Goal: Task Accomplishment & Management: Use online tool/utility

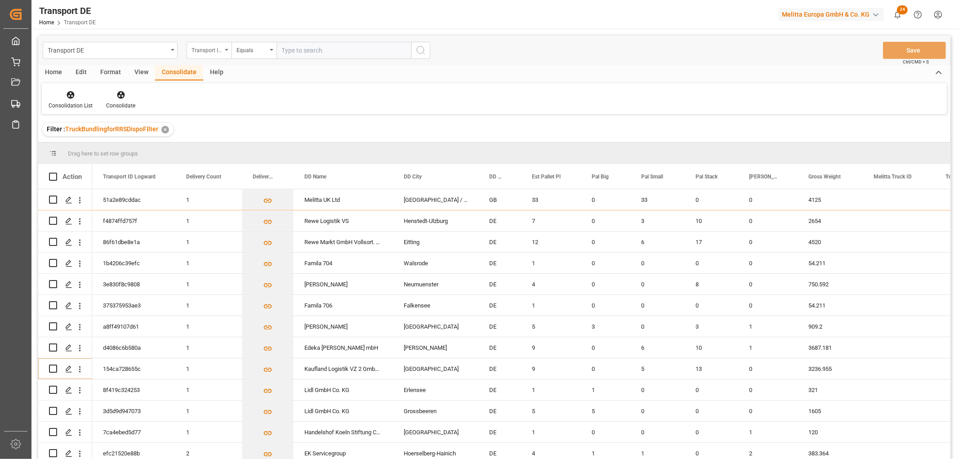
click at [214, 49] on div "Transport ID Logward" at bounding box center [206, 49] width 31 height 10
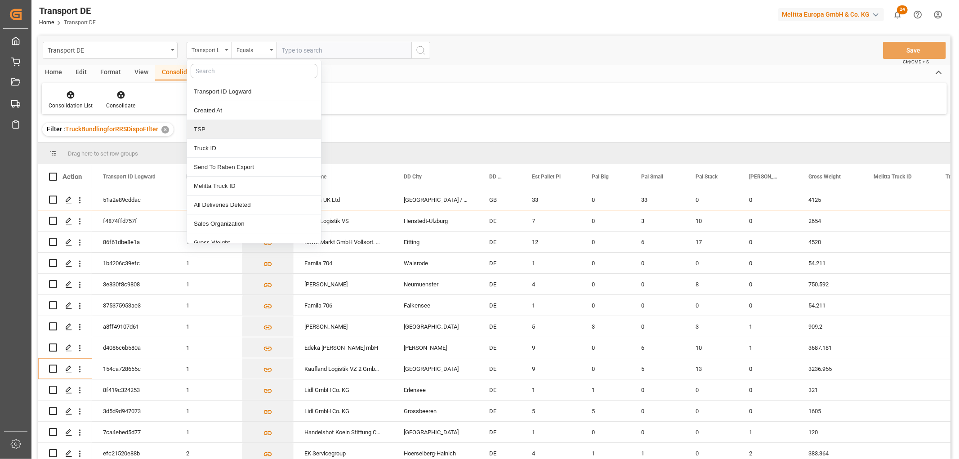
click at [205, 129] on div "TSP" at bounding box center [254, 129] width 134 height 19
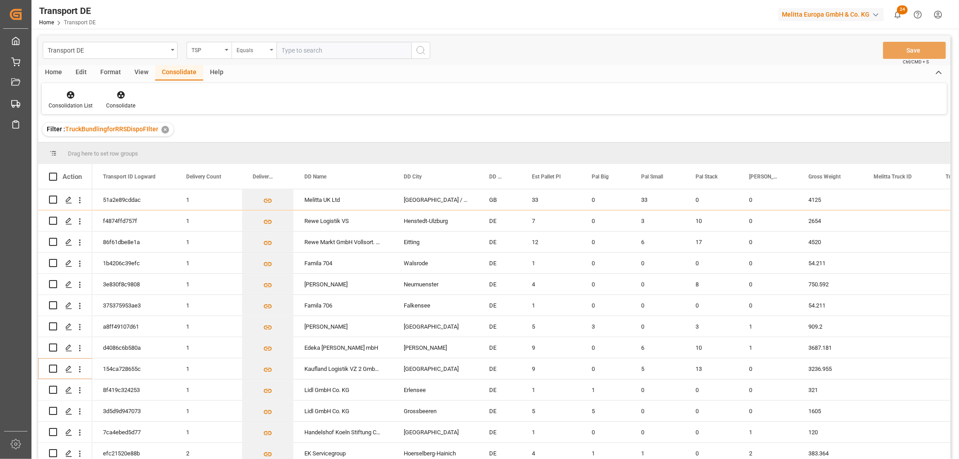
click at [252, 48] on div "Equals" at bounding box center [251, 49] width 31 height 10
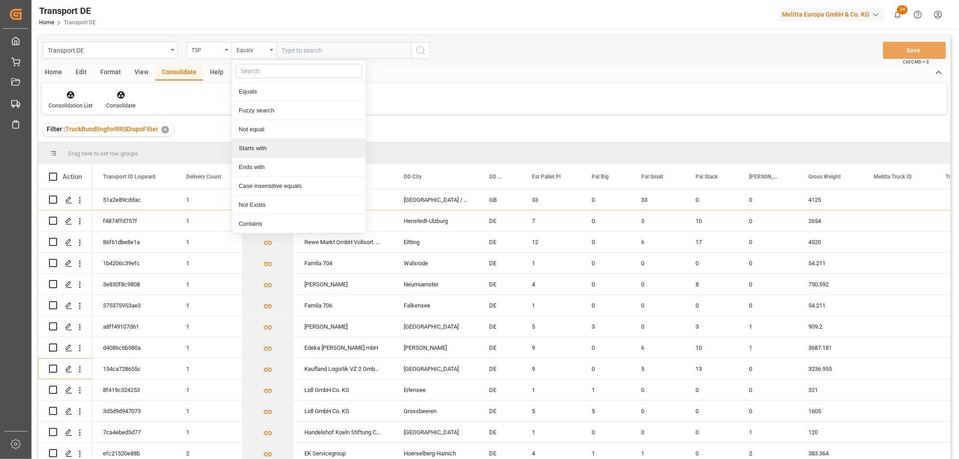
click at [257, 144] on div "Starts with" at bounding box center [299, 148] width 134 height 19
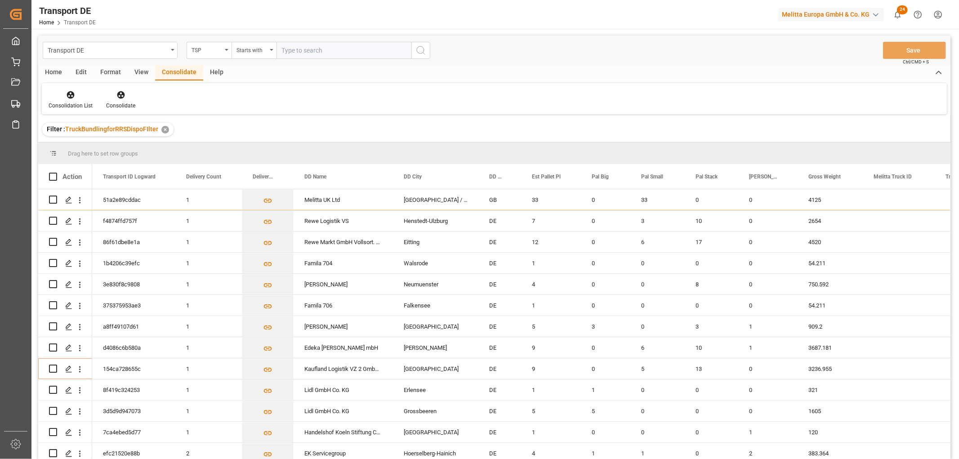
click at [291, 47] on input "text" at bounding box center [343, 50] width 135 height 17
type input "Self pickup DE"
click at [420, 48] on icon "search button" at bounding box center [420, 50] width 11 height 11
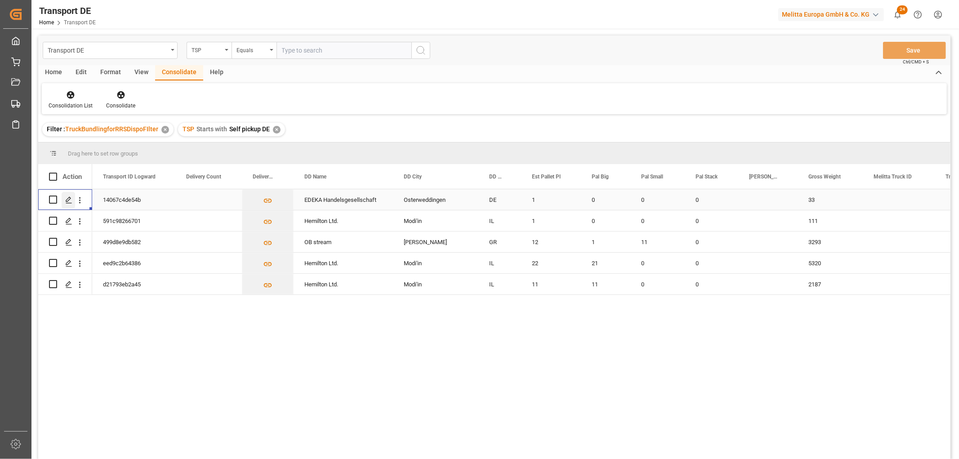
click at [66, 199] on icon "Press SPACE to select this row." at bounding box center [68, 199] width 7 height 7
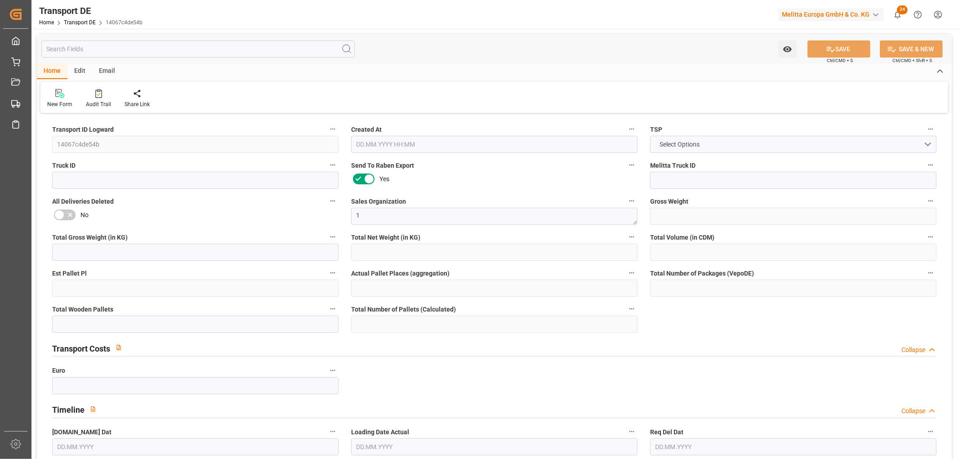
type input "33"
type input "8.722"
type input "7.68"
type input "200.34"
type input "1"
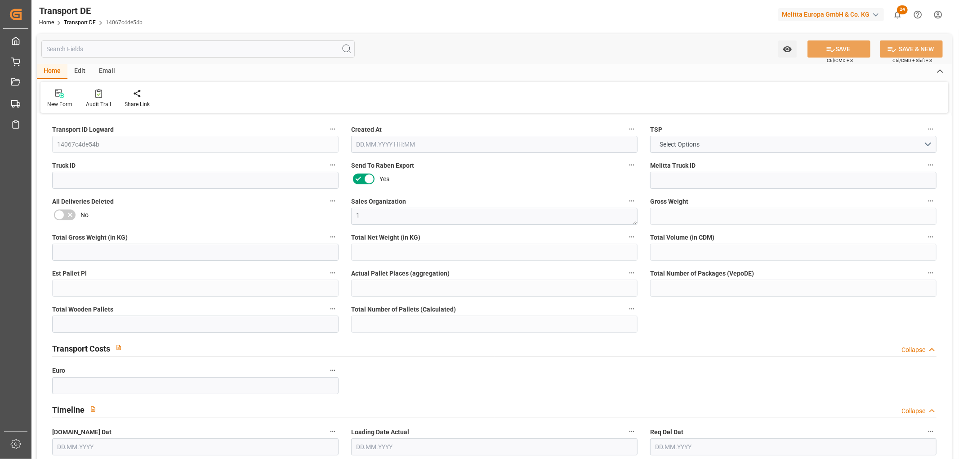
type input "0"
type input "1"
type input "0"
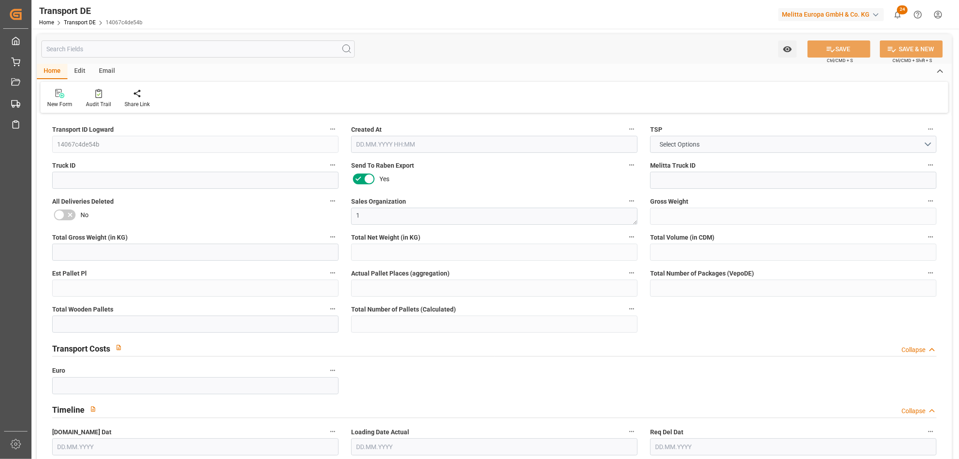
type input "39"
type input "0"
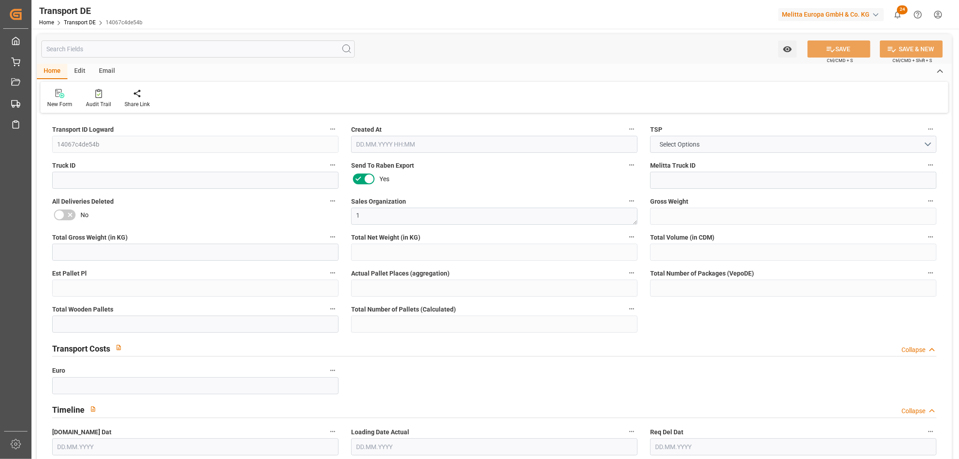
type input "0"
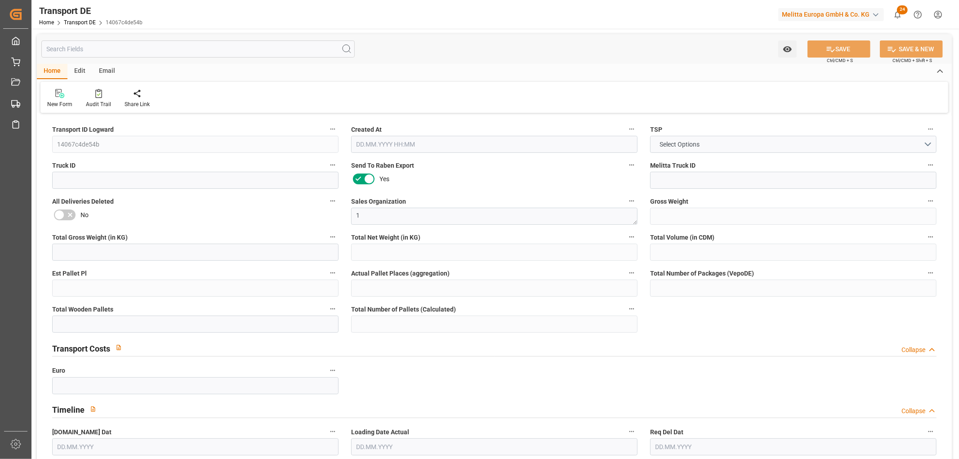
type input "0"
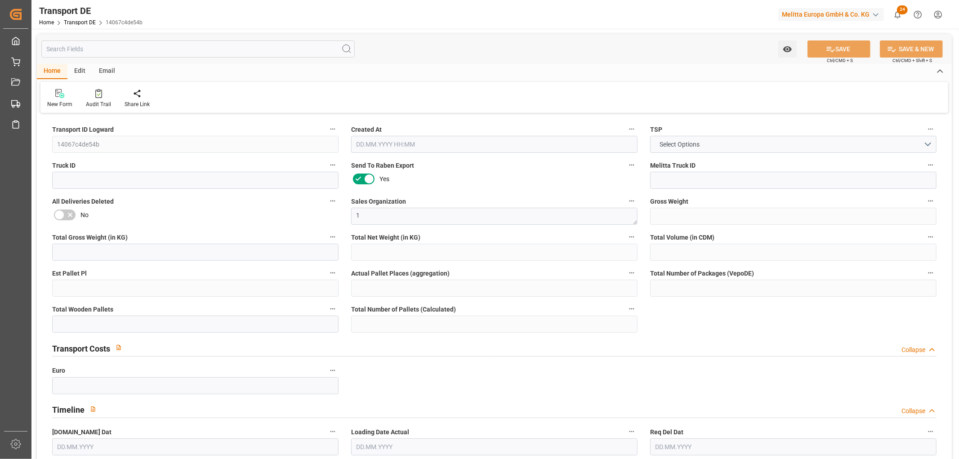
type input "0"
type input "[DATE] 09:32"
type input "[DATE]"
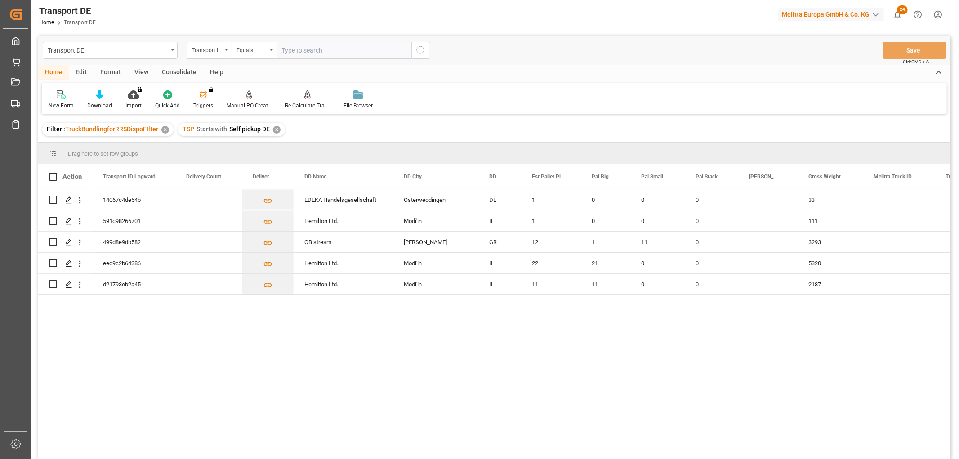
click at [174, 70] on div "Consolidate" at bounding box center [179, 72] width 48 height 15
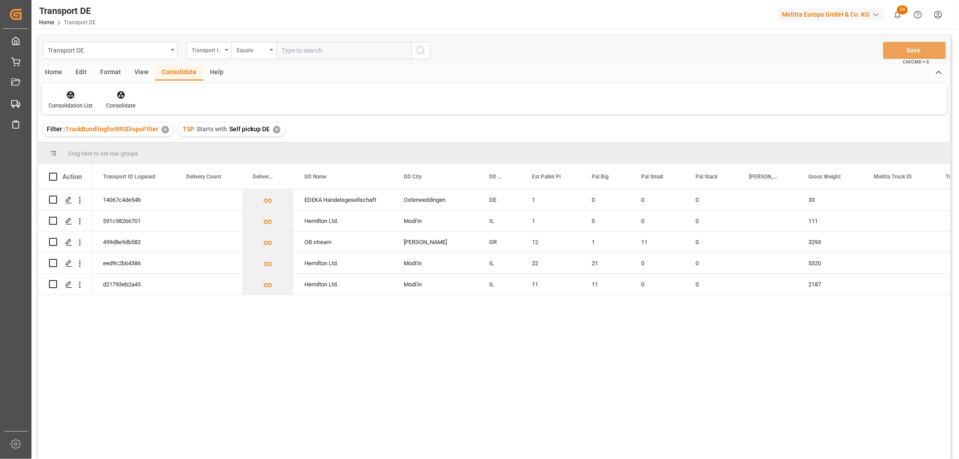
click at [68, 95] on icon at bounding box center [70, 94] width 9 height 9
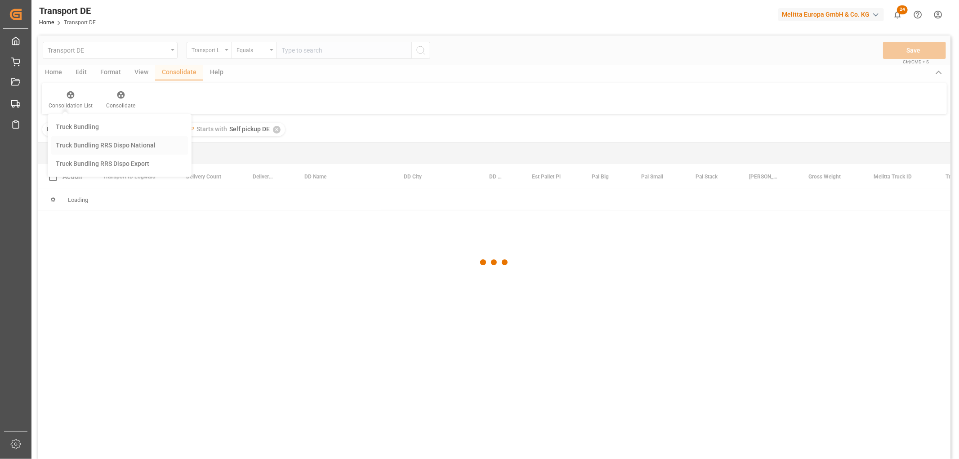
click at [78, 145] on div "Transport DE Transport ID Logward Equals Save Ctrl/CMD + S Home Edit Format Vie…" at bounding box center [494, 259] width 912 height 447
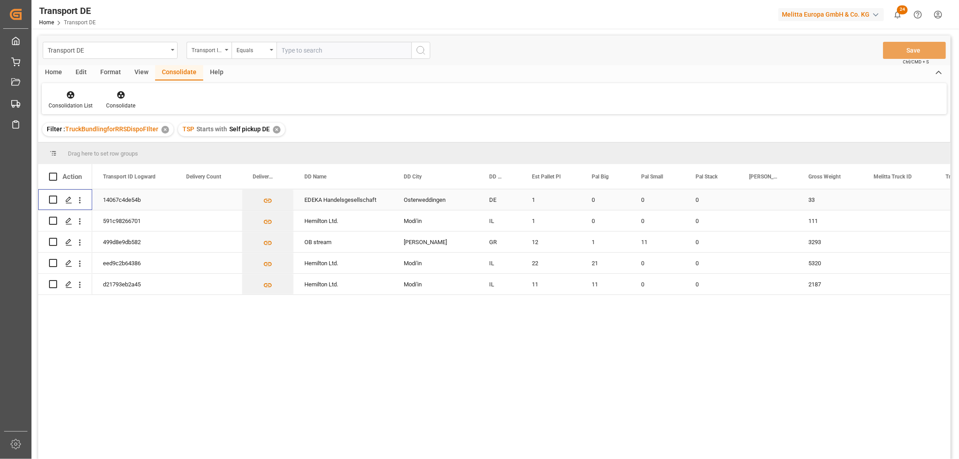
click at [55, 198] on input "Press Space to toggle row selection (unchecked)" at bounding box center [53, 200] width 8 height 8
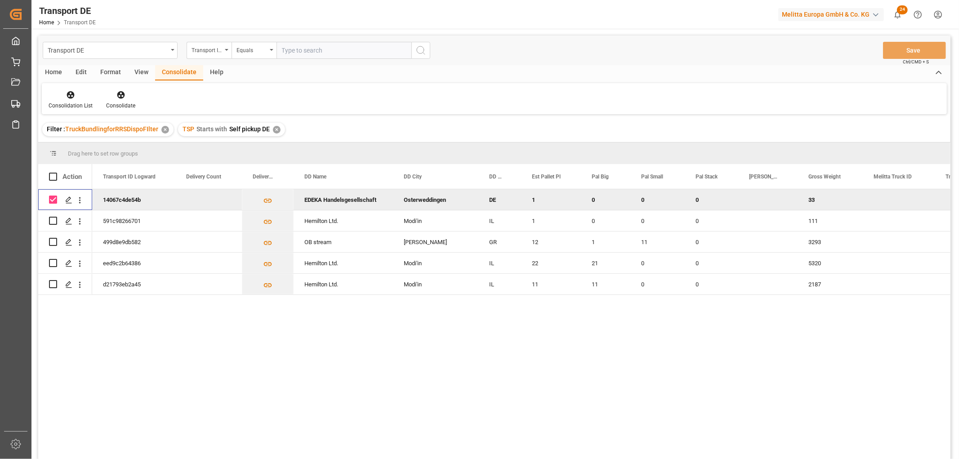
click at [55, 198] on input "Press Space to toggle row selection (checked)" at bounding box center [53, 200] width 8 height 8
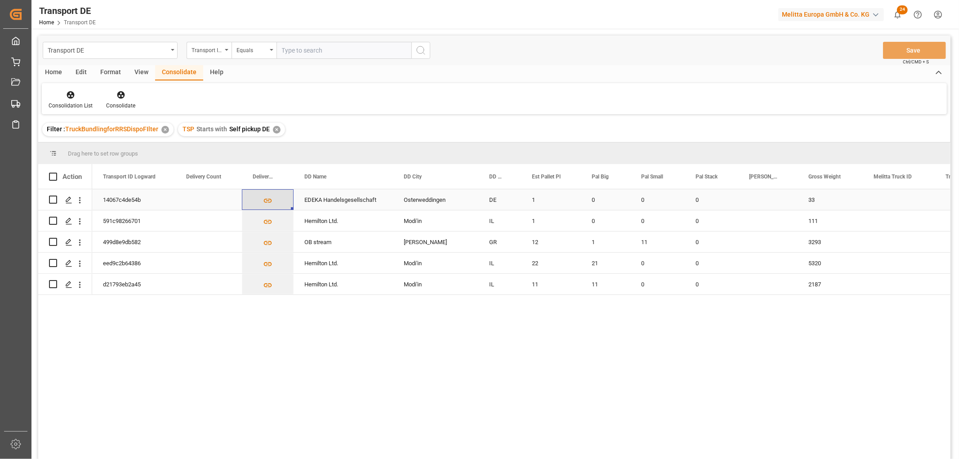
click at [265, 201] on icon "Press SPACE to select this row." at bounding box center [268, 201] width 8 height 4
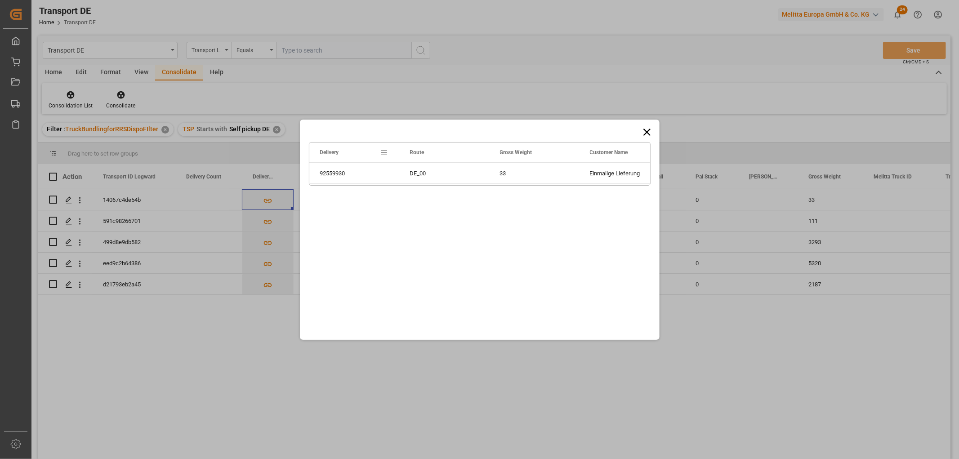
click at [648, 131] on icon at bounding box center [646, 131] width 7 height 7
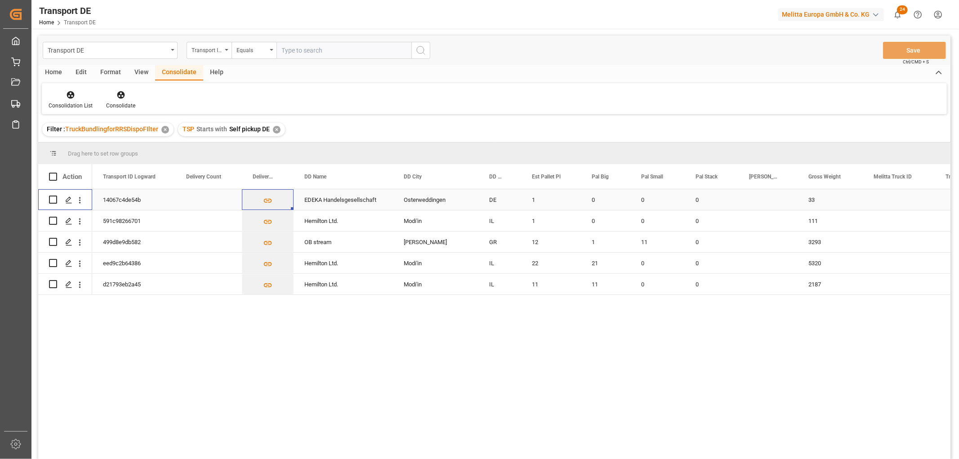
click at [55, 199] on input "Press Space to toggle row selection (unchecked)" at bounding box center [53, 200] width 8 height 8
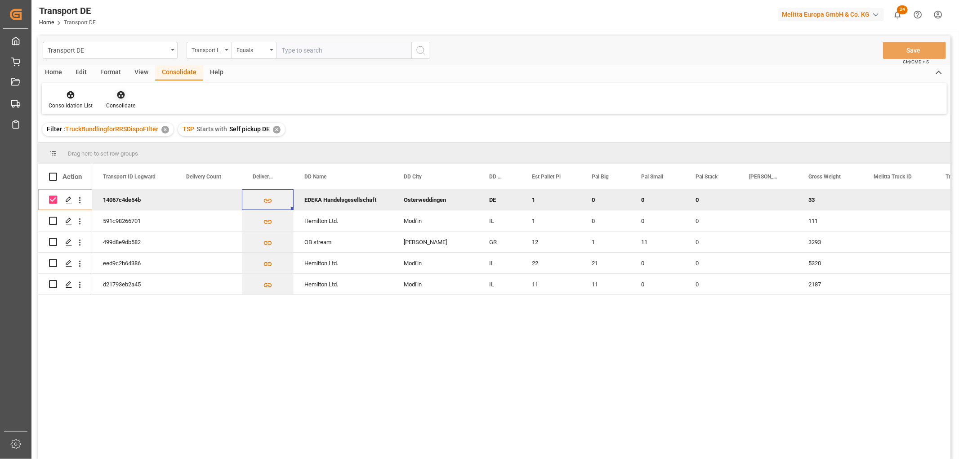
click at [117, 93] on icon at bounding box center [121, 95] width 8 height 8
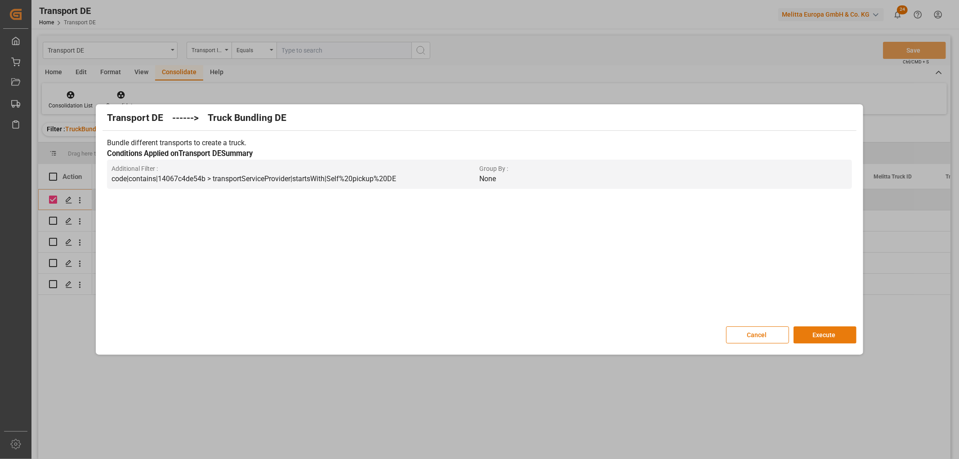
click at [819, 332] on button "Execute" at bounding box center [824, 334] width 63 height 17
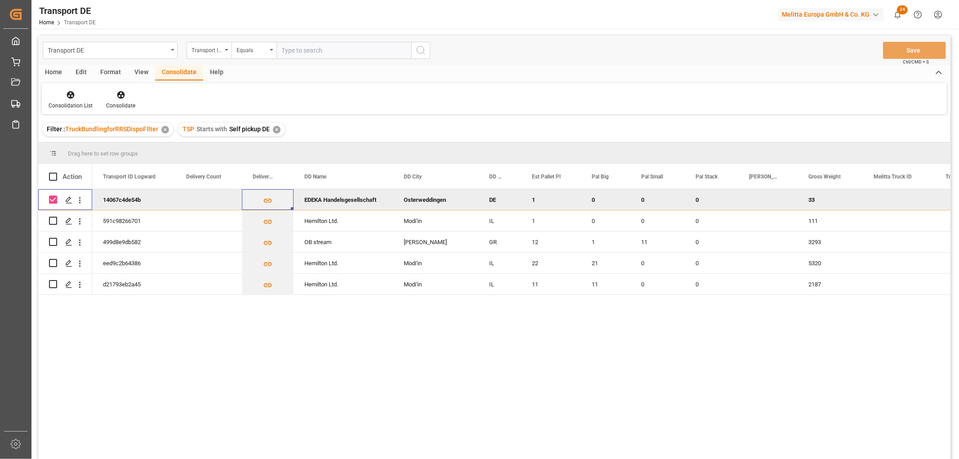
click at [52, 201] on input "Press Space to toggle row selection (checked)" at bounding box center [53, 200] width 8 height 8
checkbox input "false"
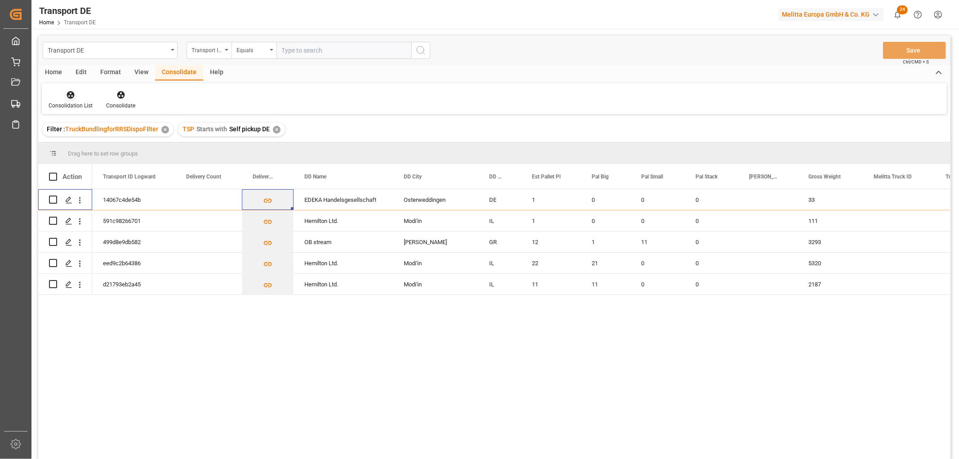
click at [69, 94] on icon at bounding box center [71, 95] width 8 height 8
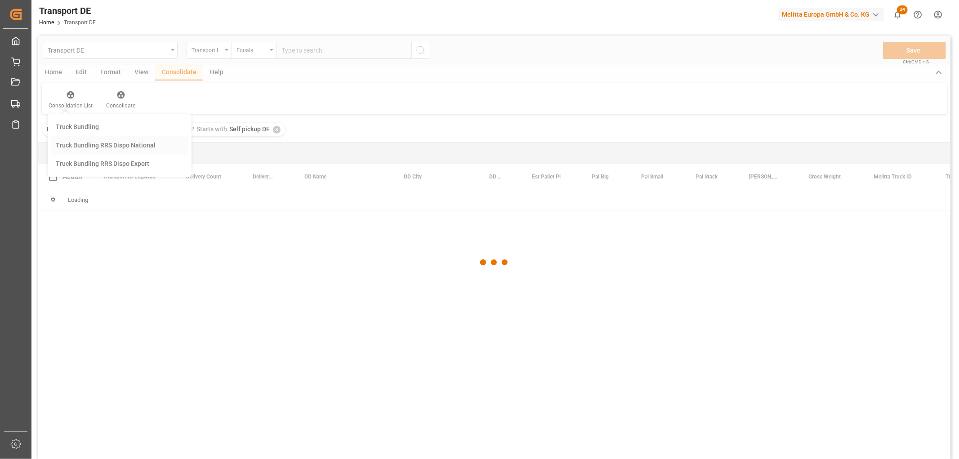
click at [72, 146] on div "Transport DE Transport ID Logward Equals Save Ctrl/CMD + S Home Edit Format Vie…" at bounding box center [494, 259] width 912 height 447
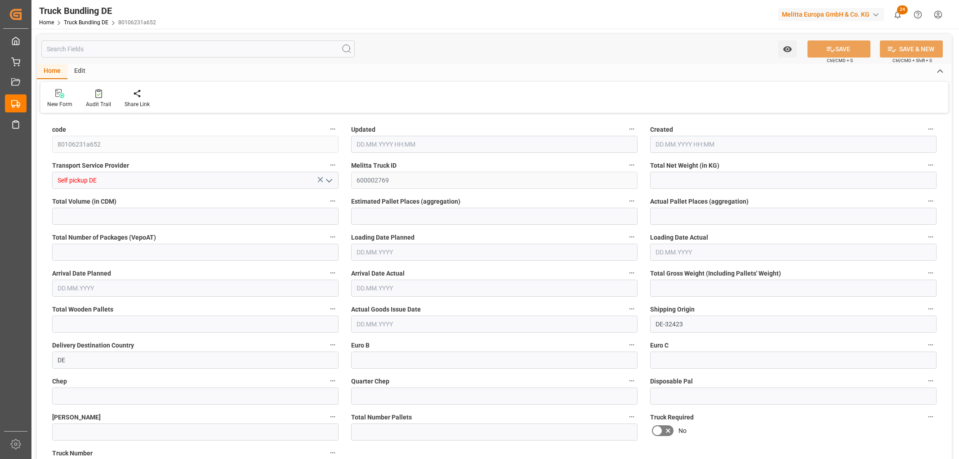
type input "7.68"
type input "200.34"
type input "1"
type input "0"
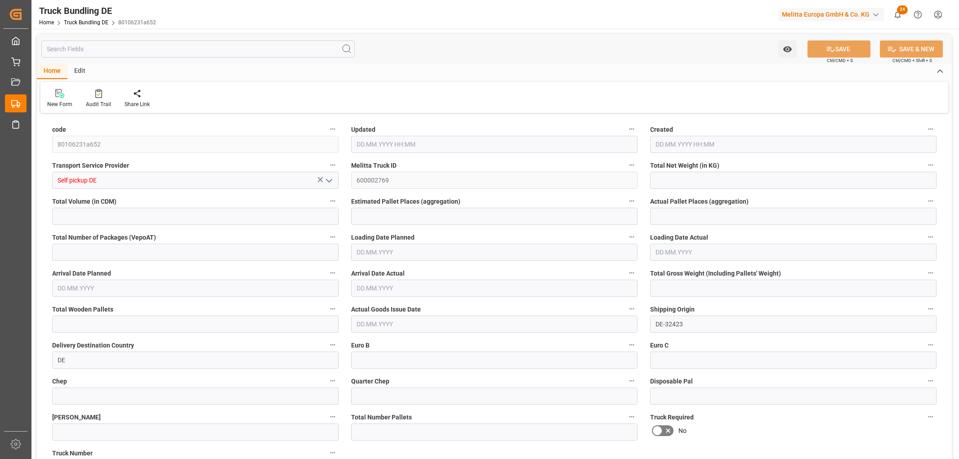
type input "33"
type input "1"
type input "0"
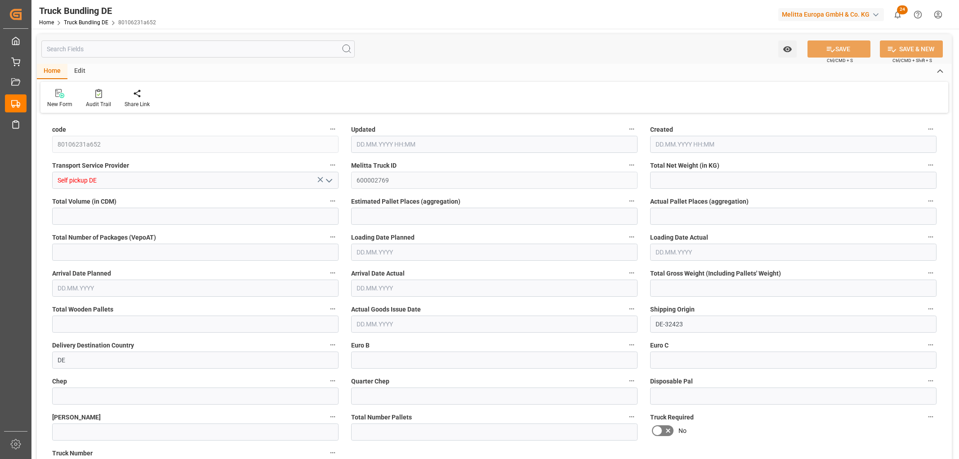
type input "0"
type input "[DATE] 09:36"
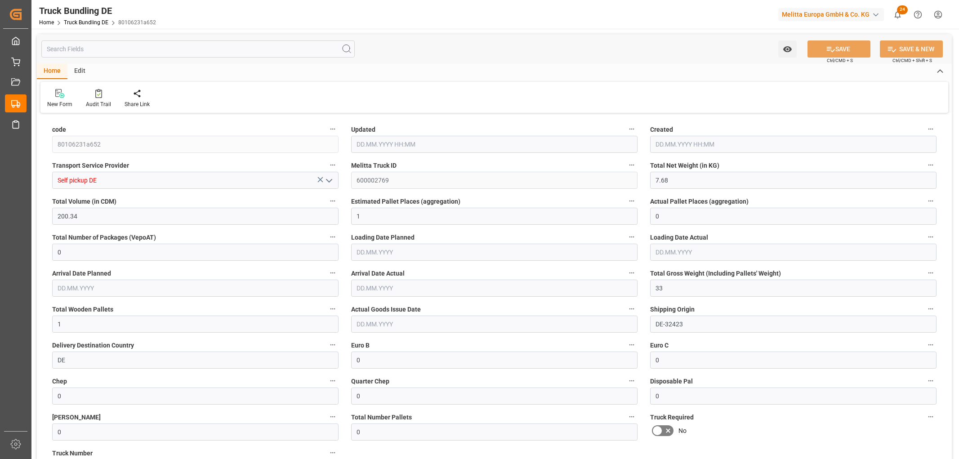
type input "[DATE] 09:36"
type input "[DATE]"
